Goal: Check status: Check status

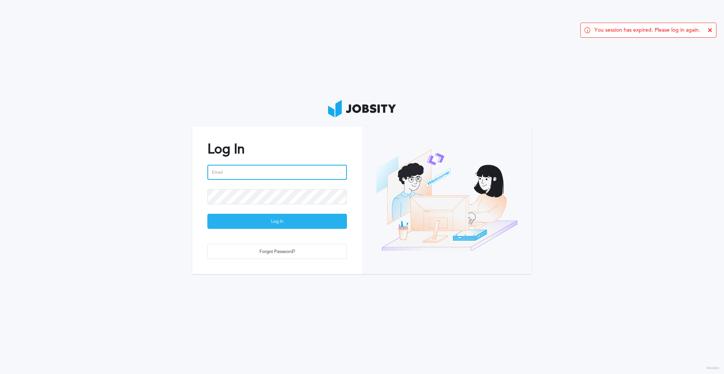
type input "[EMAIL_ADDRESS][PERSON_NAME][DOMAIN_NAME]"
click at [287, 224] on div "Log In" at bounding box center [277, 221] width 139 height 15
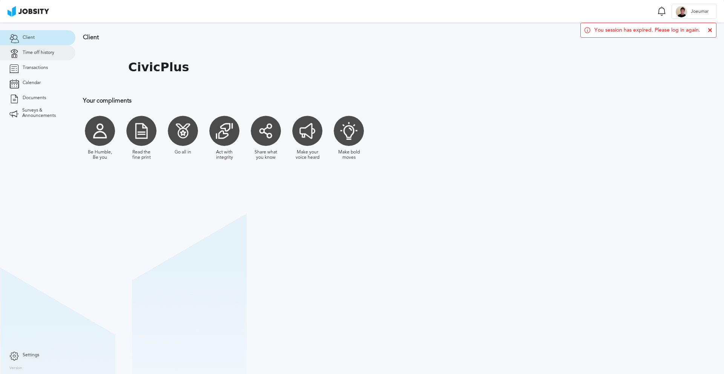
click at [41, 51] on span "Time off history" at bounding box center [39, 52] width 32 height 5
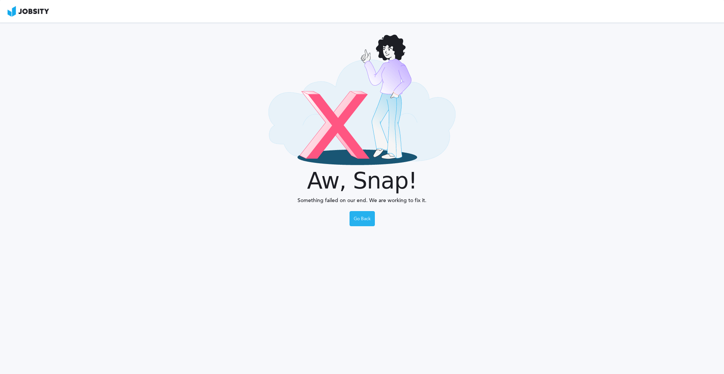
click at [365, 221] on div "Go Back" at bounding box center [362, 219] width 25 height 15
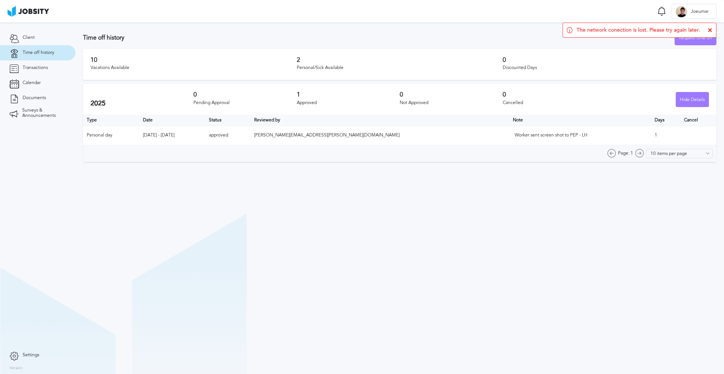
click at [711, 29] on icon at bounding box center [710, 30] width 5 height 5
